Goal: Transaction & Acquisition: Obtain resource

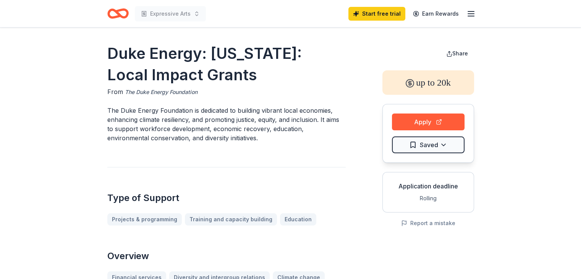
click at [162, 92] on link "The Duke Energy Foundation" at bounding box center [161, 92] width 73 height 9
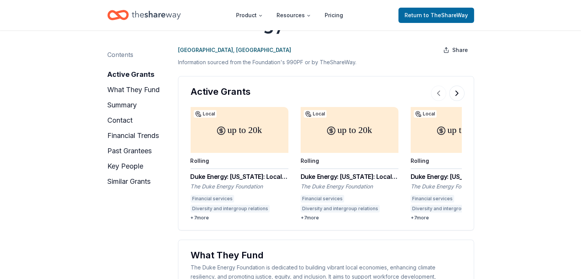
scroll to position [76, 0]
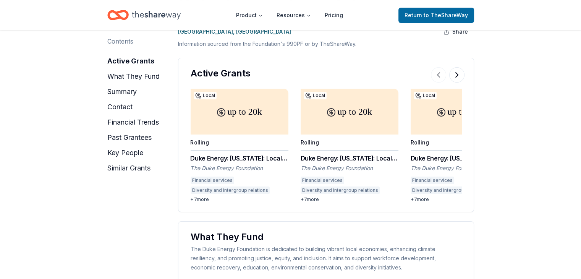
click at [439, 126] on div "up to 20k" at bounding box center [460, 112] width 98 height 46
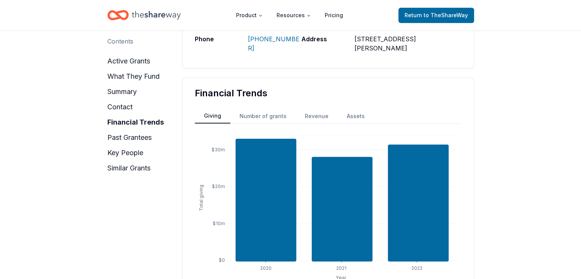
scroll to position [535, 0]
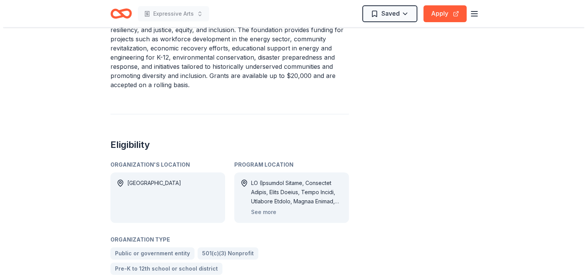
scroll to position [344, 0]
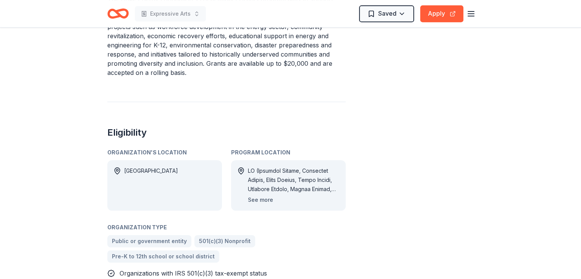
click at [260, 195] on button "See more" at bounding box center [260, 199] width 25 height 9
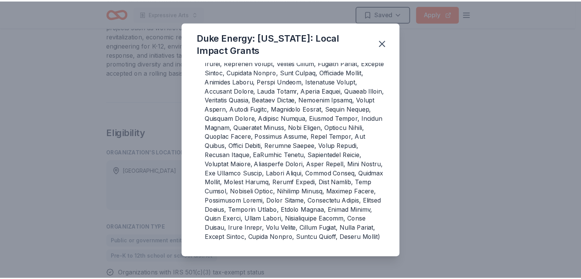
scroll to position [62, 0]
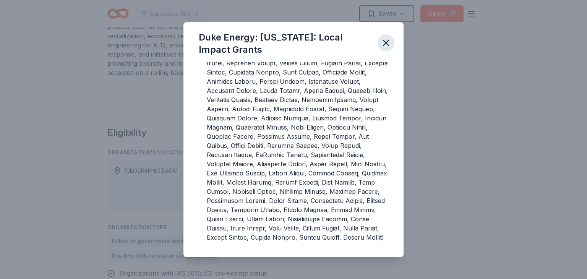
click at [388, 43] on icon "button" at bounding box center [386, 42] width 11 height 11
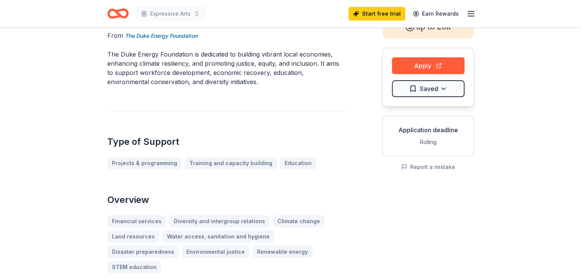
scroll to position [0, 0]
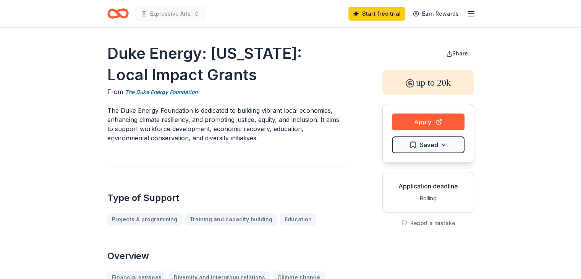
drag, startPoint x: 107, startPoint y: 54, endPoint x: 149, endPoint y: 96, distance: 59.2
drag, startPoint x: 119, startPoint y: 65, endPoint x: 112, endPoint y: 55, distance: 11.5
click at [114, 57] on h1 "Duke Energy: North Carolina: Local Impact Grants" at bounding box center [226, 64] width 239 height 43
click at [210, 140] on p "The Duke Energy Foundation is dedicated to building vibrant local economies, en…" at bounding box center [226, 124] width 239 height 37
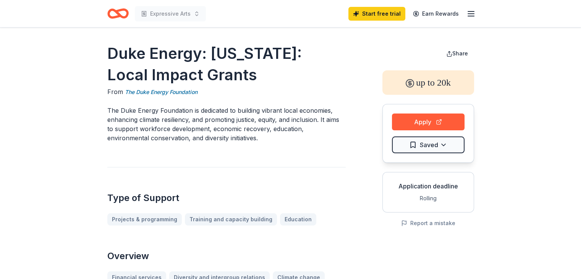
click at [216, 140] on p "The Duke Energy Foundation is dedicated to building vibrant local economies, en…" at bounding box center [226, 124] width 239 height 37
drag, startPoint x: 122, startPoint y: 110, endPoint x: 288, endPoint y: 136, distance: 167.9
click at [288, 137] on p "The Duke Energy Foundation is dedicated to building vibrant local economies, en…" at bounding box center [226, 124] width 239 height 37
click at [285, 124] on p "The Duke Energy Foundation is dedicated to building vibrant local economies, en…" at bounding box center [226, 124] width 239 height 37
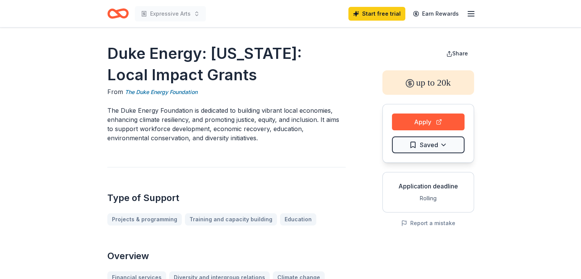
click at [432, 84] on div "up to 20k" at bounding box center [429, 82] width 92 height 24
click at [433, 120] on button "Apply" at bounding box center [428, 122] width 73 height 17
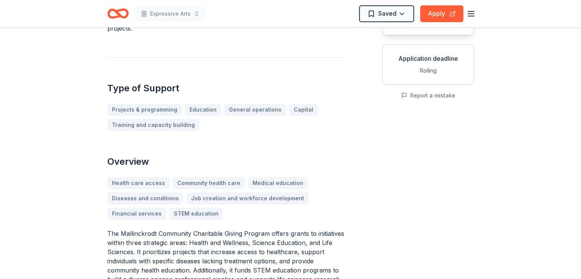
scroll to position [115, 0]
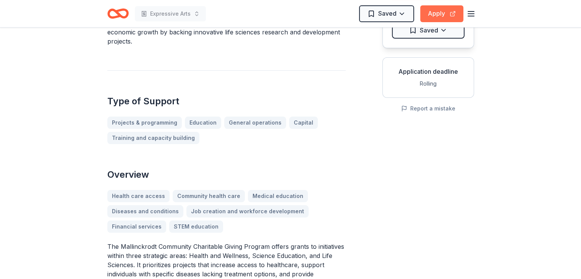
click at [445, 18] on button "Apply" at bounding box center [442, 13] width 43 height 17
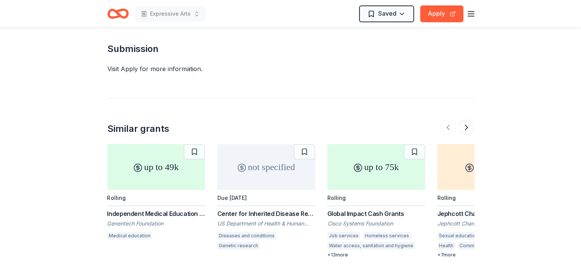
scroll to position [1070, 0]
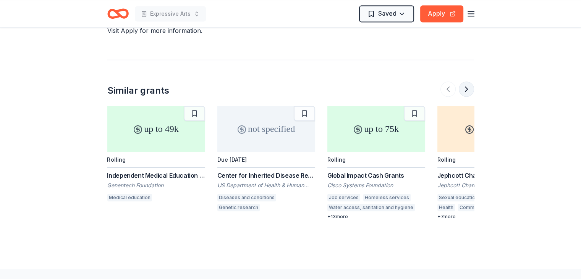
click at [467, 91] on button at bounding box center [466, 88] width 15 height 15
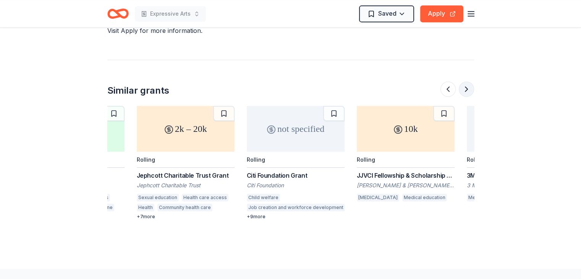
scroll to position [0, 330]
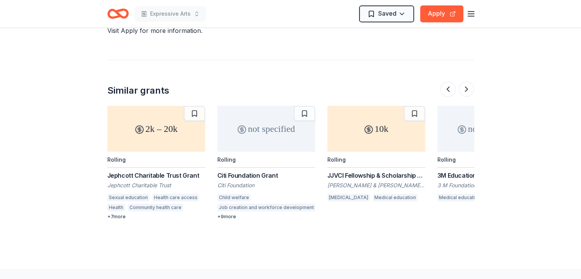
click at [246, 174] on div "Citi Foundation Grant" at bounding box center [267, 175] width 98 height 9
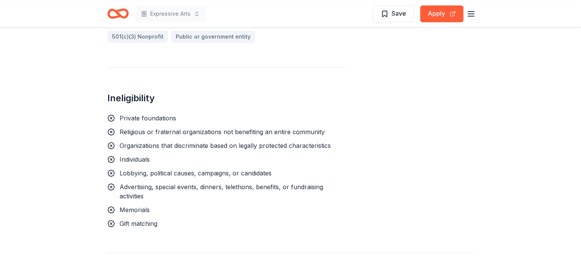
scroll to position [493, 0]
